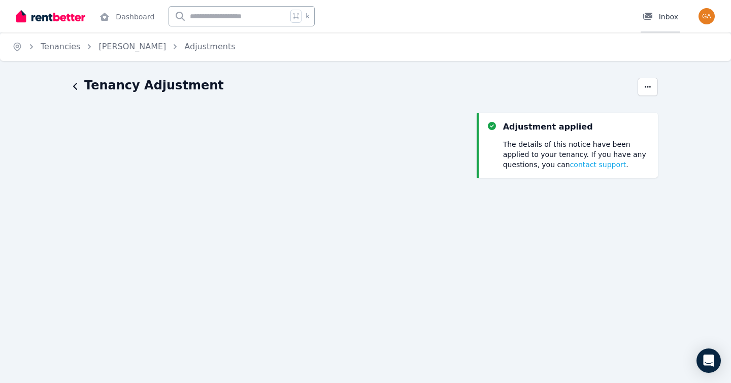
click at [656, 13] on div "Inbox" at bounding box center [660, 17] width 36 height 10
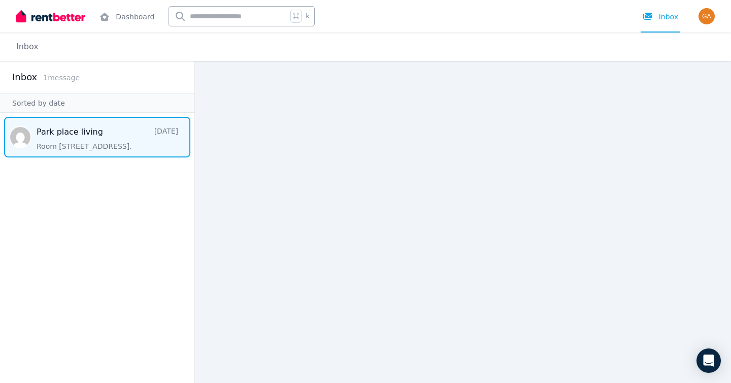
click at [91, 155] on span "Message list" at bounding box center [97, 137] width 194 height 41
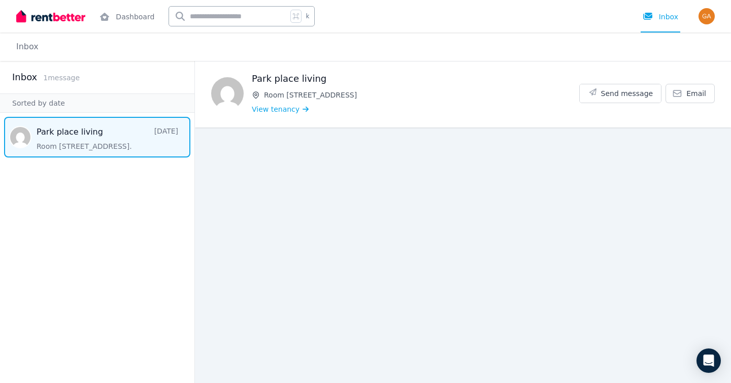
click at [286, 100] on span "Room [STREET_ADDRESS]" at bounding box center [421, 95] width 315 height 10
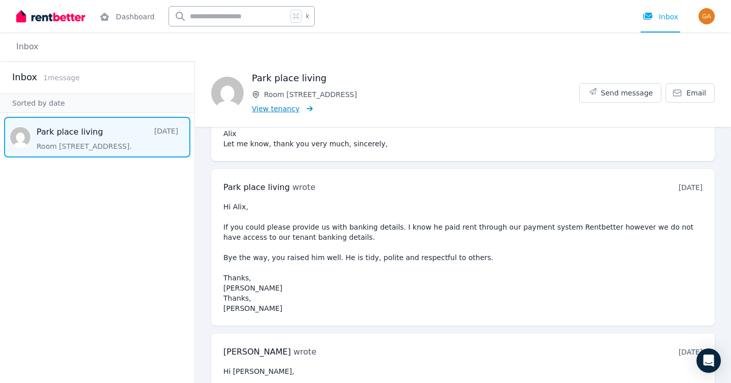
scroll to position [583, 0]
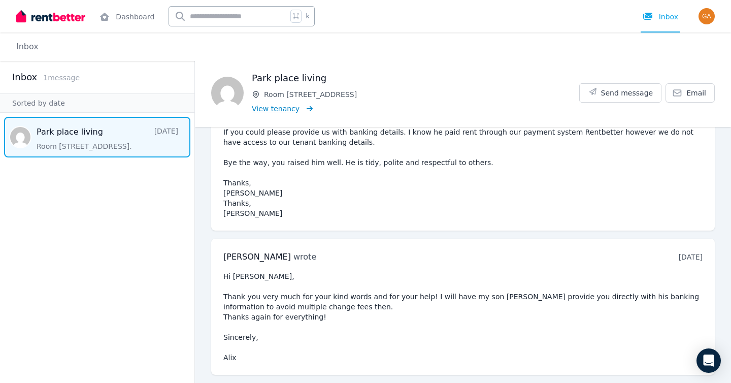
click at [286, 113] on span "View tenancy" at bounding box center [276, 109] width 48 height 10
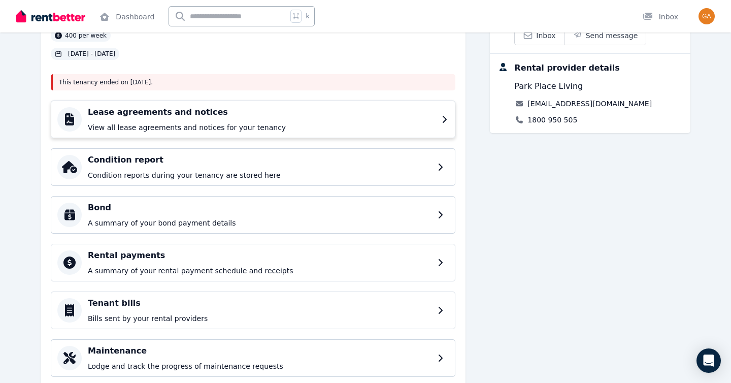
scroll to position [92, 0]
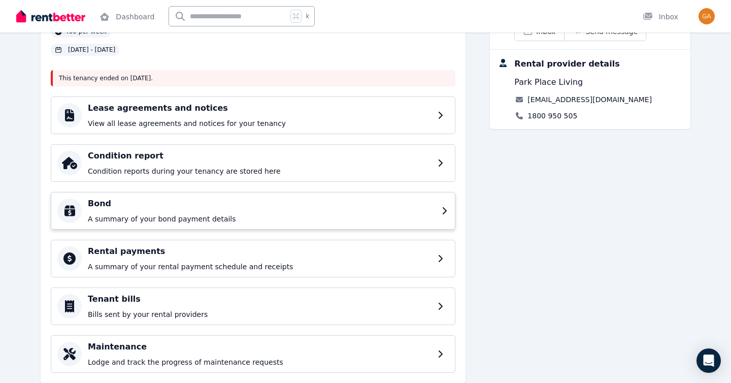
click at [401, 210] on h4 "Bond" at bounding box center [262, 203] width 348 height 12
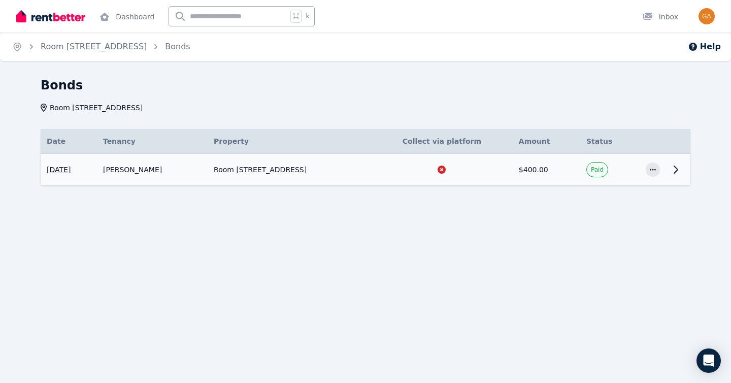
click at [676, 176] on icon at bounding box center [675, 169] width 12 height 12
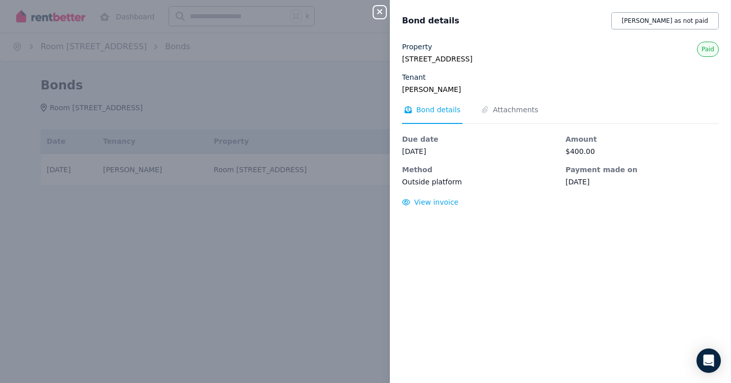
click at [377, 13] on icon "button" at bounding box center [379, 11] width 5 height 5
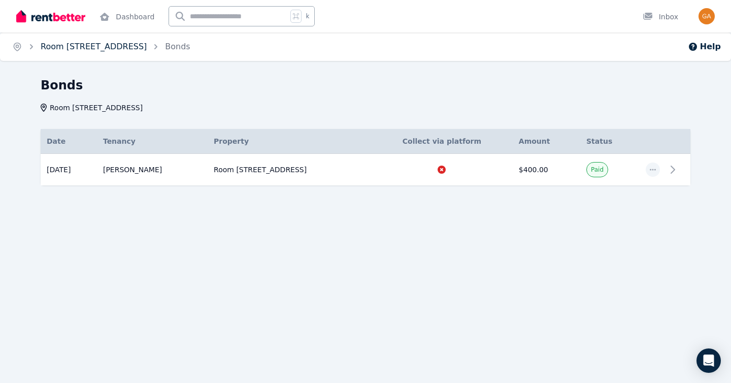
click at [52, 51] on link "Room [STREET_ADDRESS]" at bounding box center [94, 47] width 106 height 10
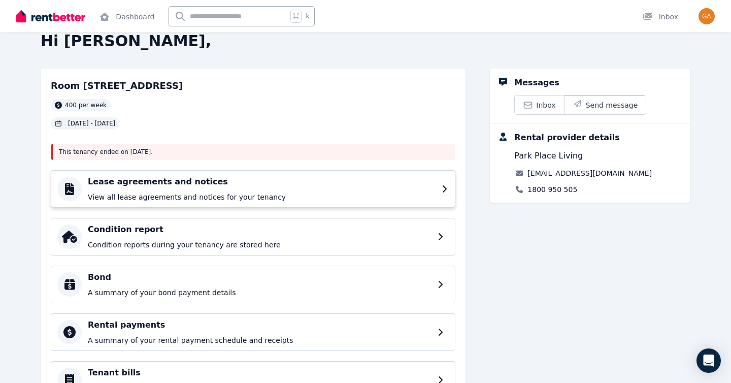
scroll to position [10, 0]
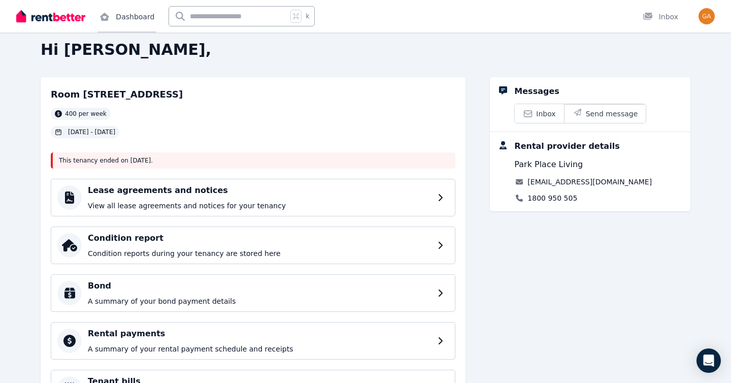
click at [136, 10] on link "Dashboard" at bounding box center [126, 16] width 59 height 32
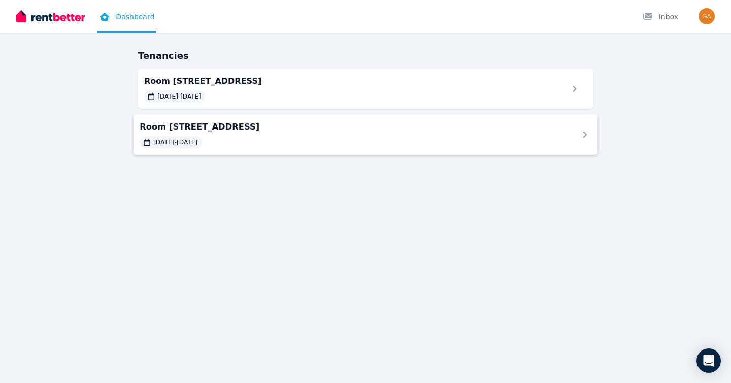
click at [399, 132] on span "Room [STREET_ADDRESS]" at bounding box center [353, 126] width 426 height 12
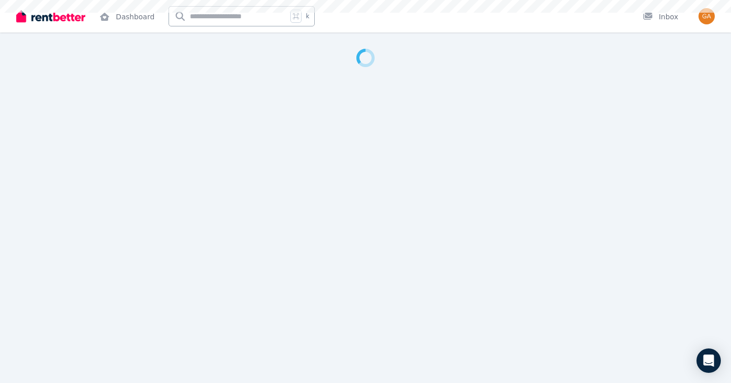
click at [399, 140] on div at bounding box center [365, 191] width 731 height 383
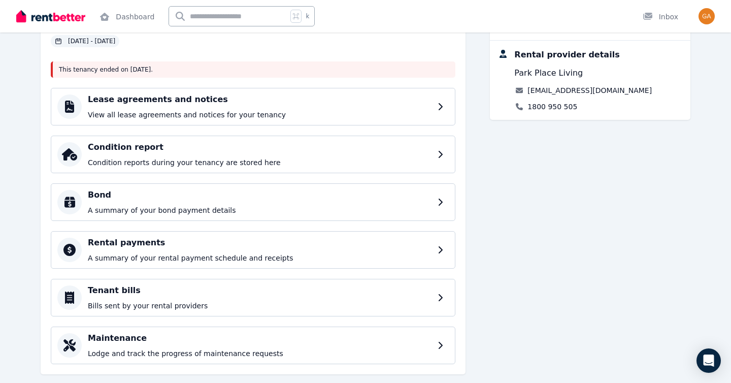
scroll to position [104, 0]
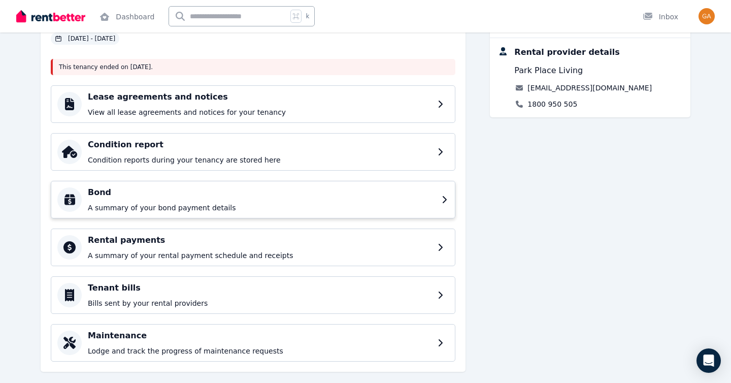
click at [425, 213] on p "A summary of your bond payment details" at bounding box center [262, 207] width 348 height 10
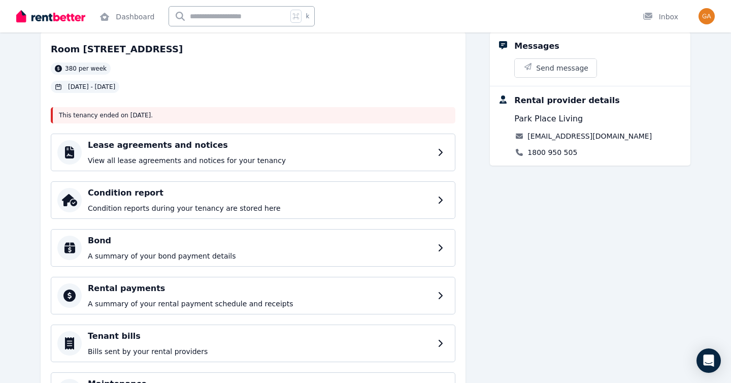
scroll to position [152, 0]
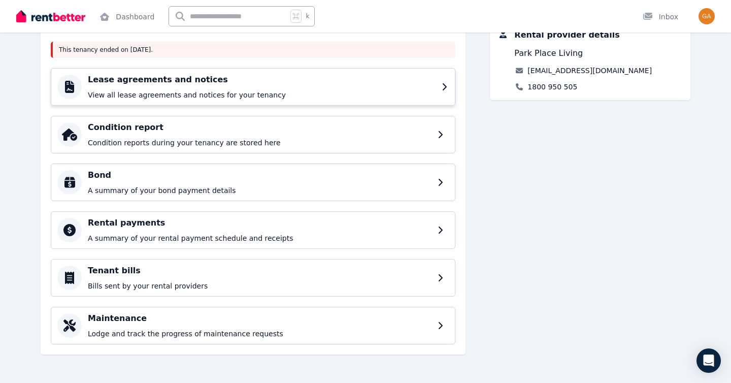
click at [144, 90] on p "View all lease agreements and notices for your tenancy" at bounding box center [262, 95] width 348 height 10
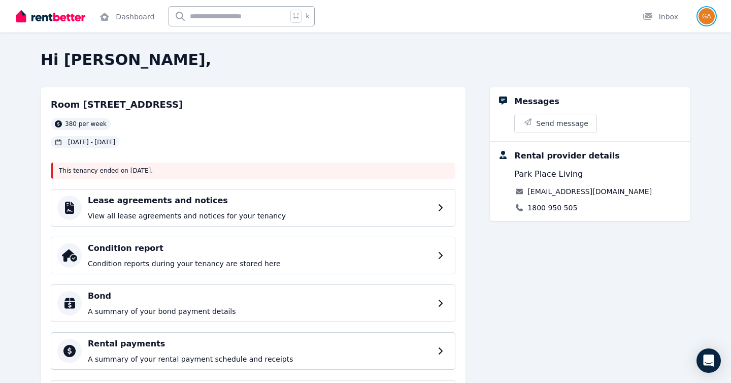
click at [708, 14] on img "button" at bounding box center [706, 16] width 16 height 16
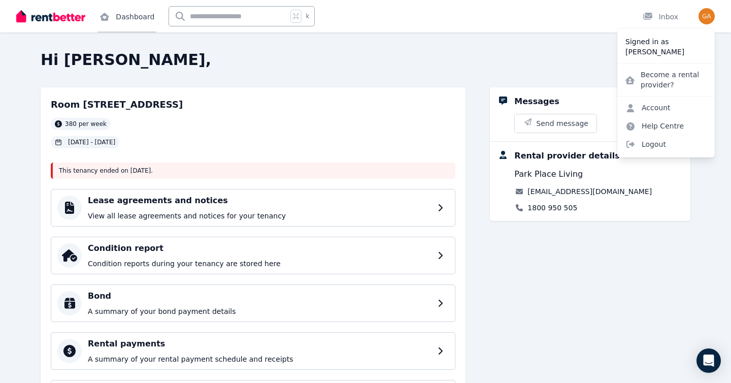
click at [134, 12] on link "Dashboard" at bounding box center [126, 16] width 59 height 32
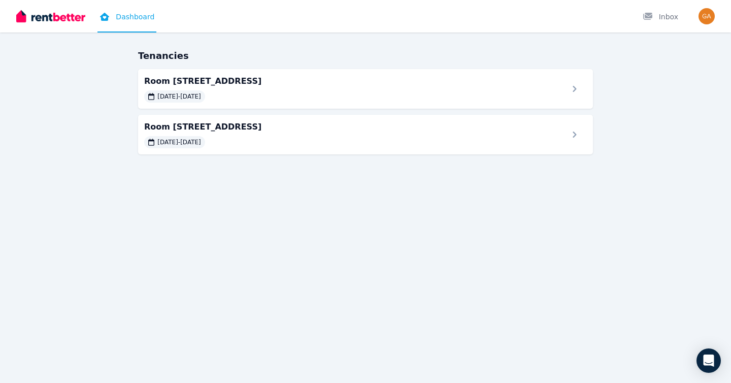
click at [44, 41] on div "Tenancies Room 23, [GEOGRAPHIC_DATA], Bondi [DATE] - [DATE] Room 22, [GEOGRAPHI…" at bounding box center [365, 191] width 731 height 383
click at [707, 20] on img "button" at bounding box center [706, 16] width 16 height 16
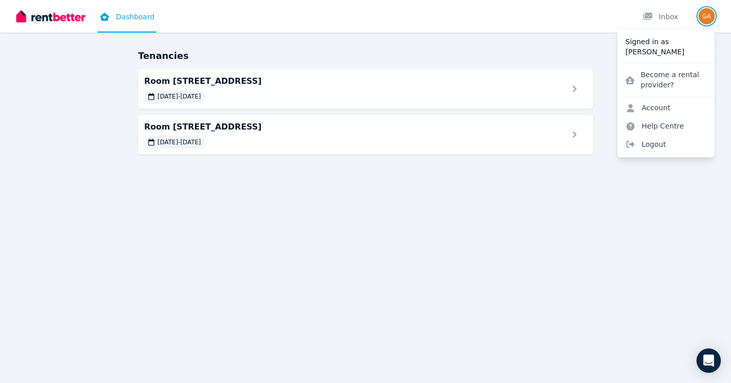
click at [707, 20] on img "button" at bounding box center [706, 16] width 16 height 16
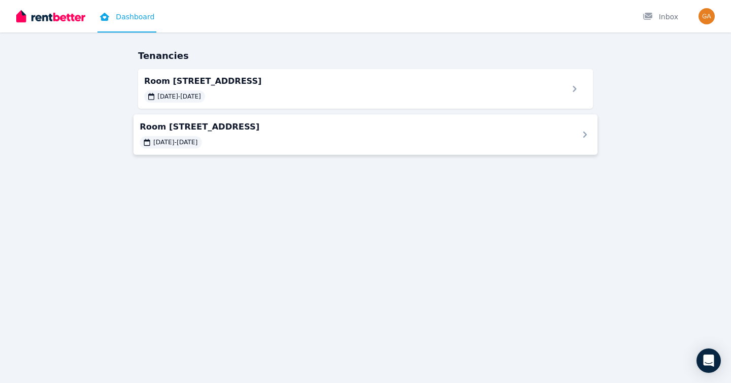
click at [270, 146] on div "[DATE] - [DATE]" at bounding box center [353, 142] width 426 height 12
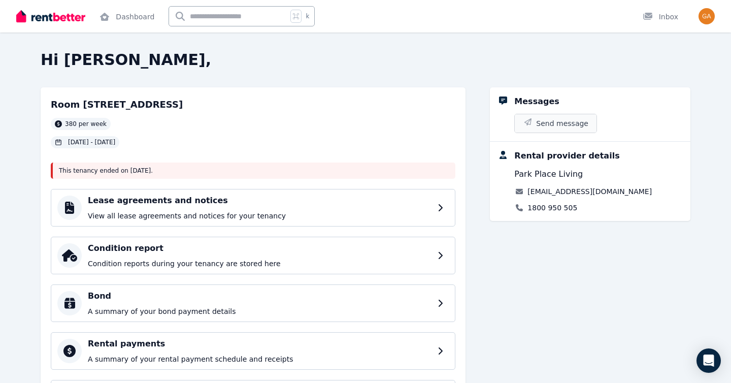
click at [570, 128] on span "Send message" at bounding box center [562, 123] width 52 height 10
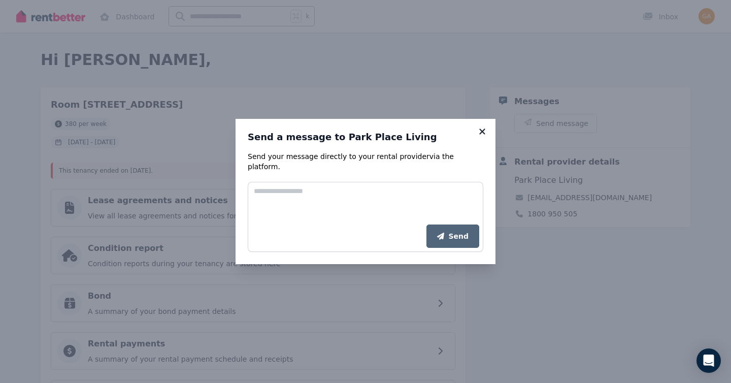
click at [487, 134] on icon at bounding box center [482, 131] width 10 height 9
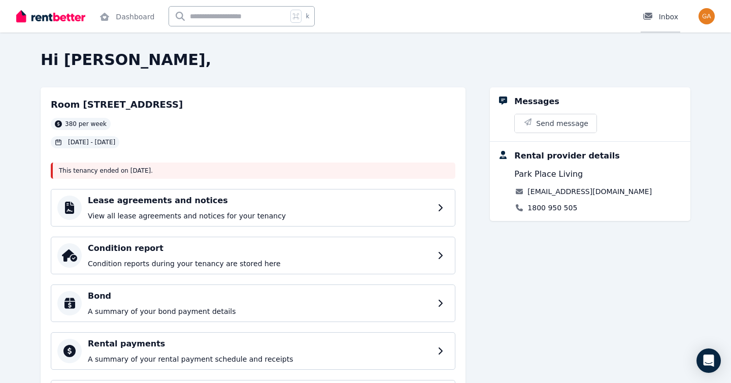
click at [662, 17] on div "Inbox" at bounding box center [660, 17] width 36 height 10
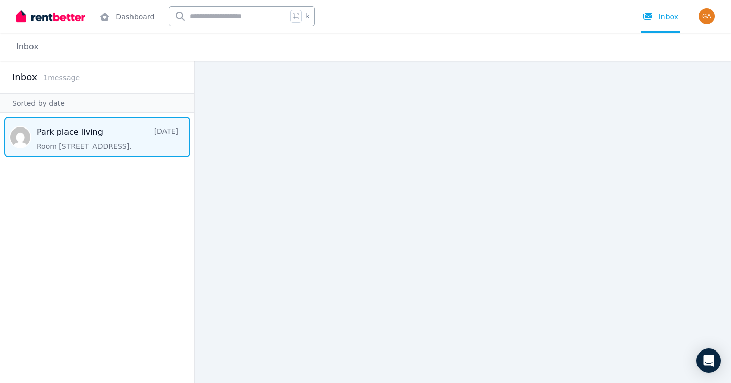
click at [91, 145] on span "Message list" at bounding box center [97, 137] width 194 height 41
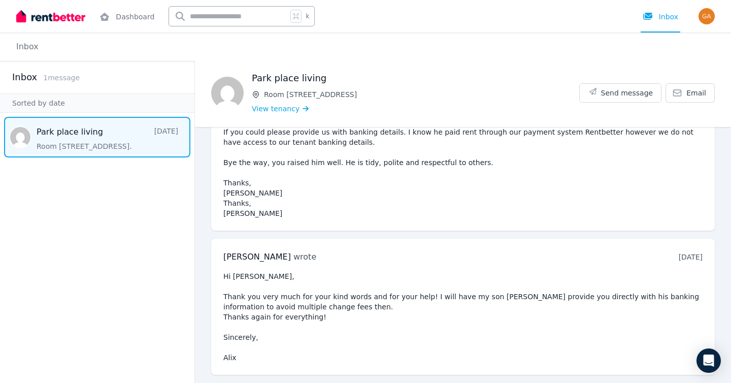
scroll to position [583, 0]
